Goal: Task Accomplishment & Management: Use online tool/utility

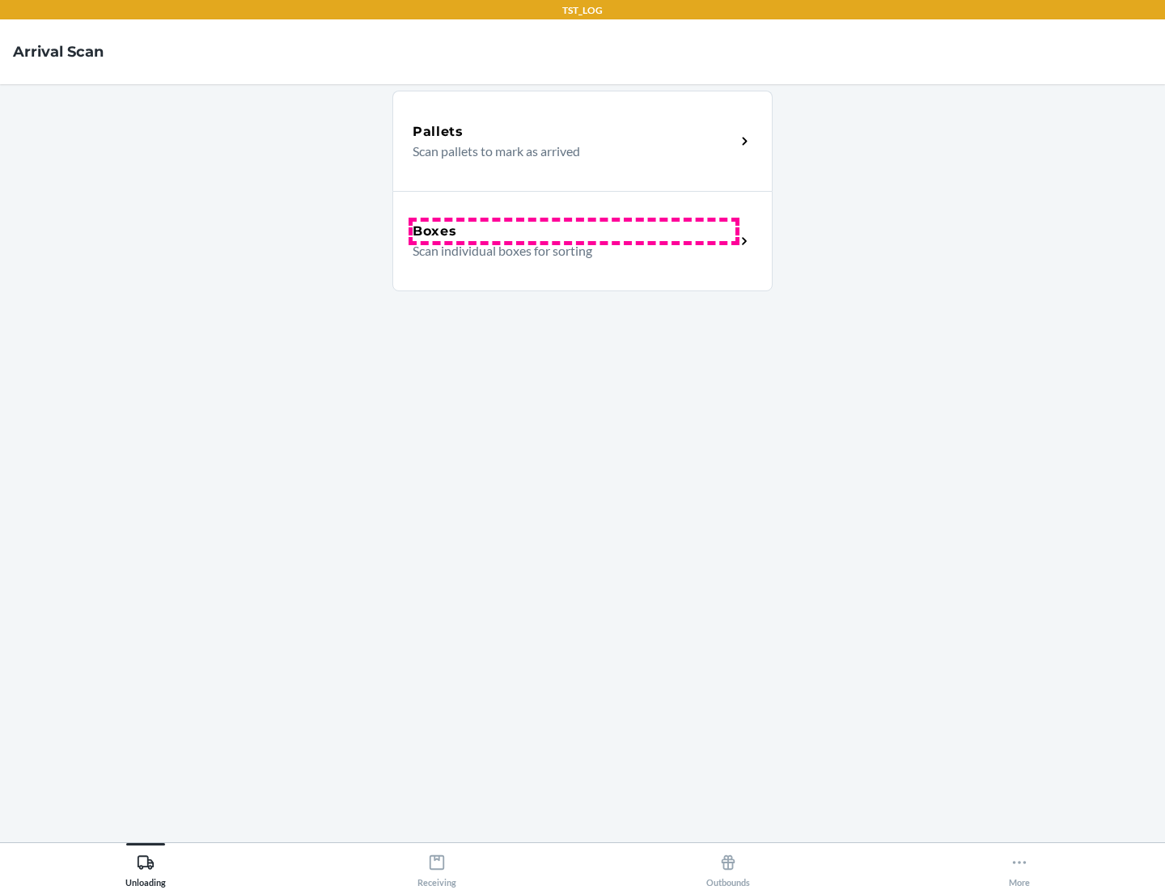
click at [574, 231] on div "Boxes" at bounding box center [574, 231] width 323 height 19
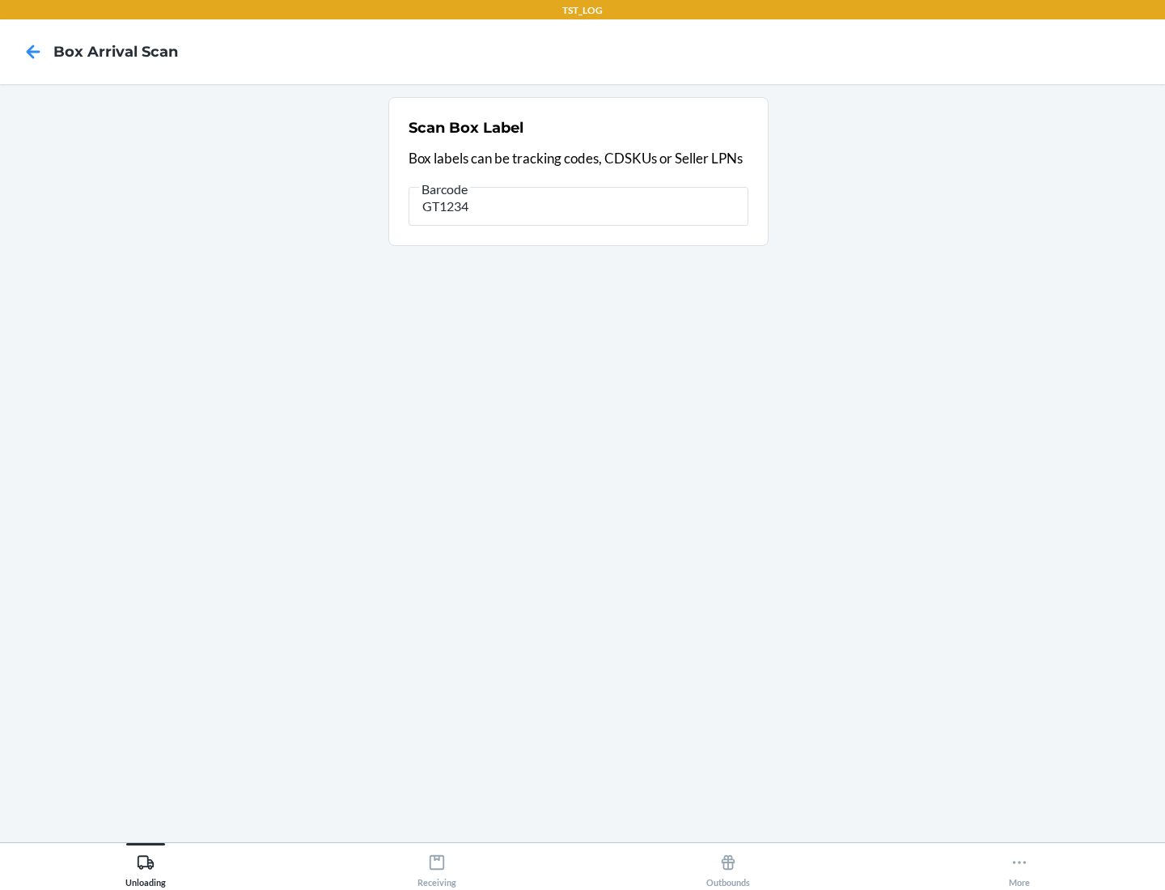
type input "GT1234"
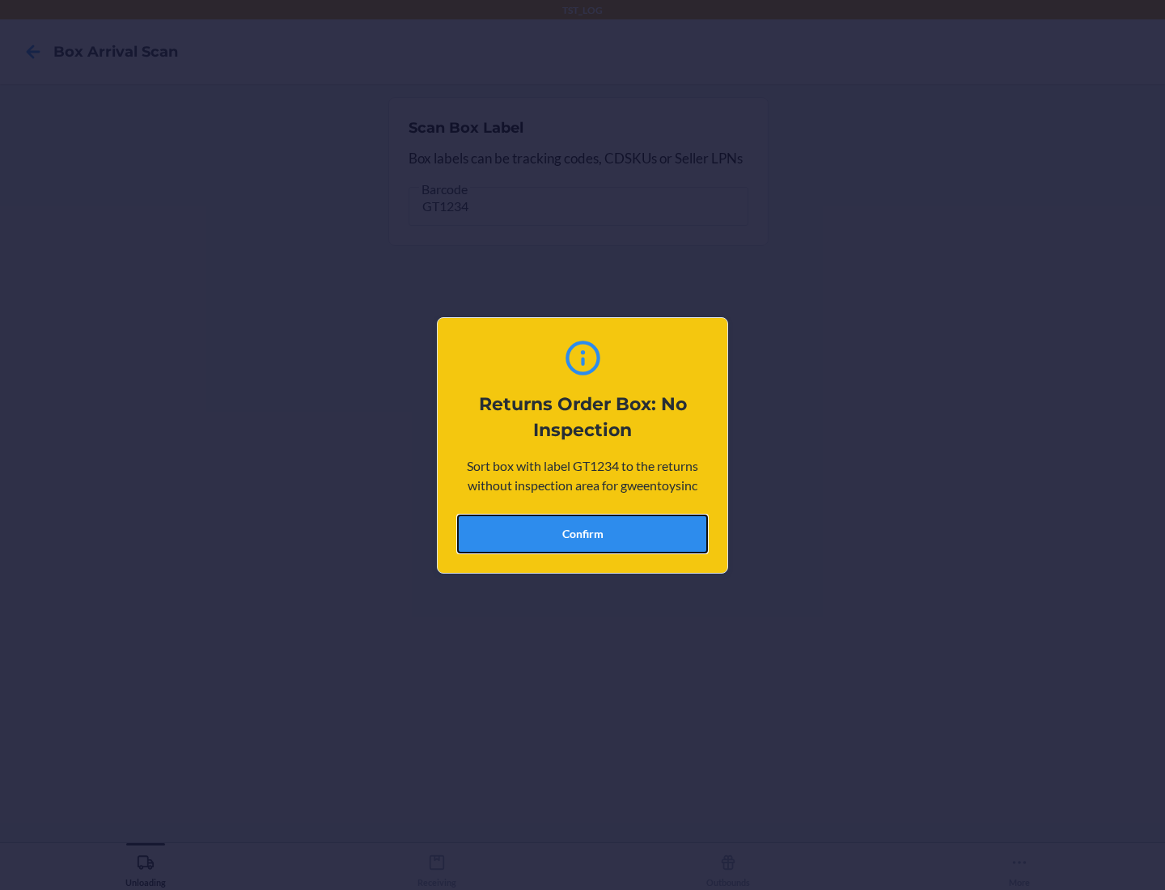
click at [583, 533] on button "Confirm" at bounding box center [582, 534] width 251 height 39
